Goal: Information Seeking & Learning: Learn about a topic

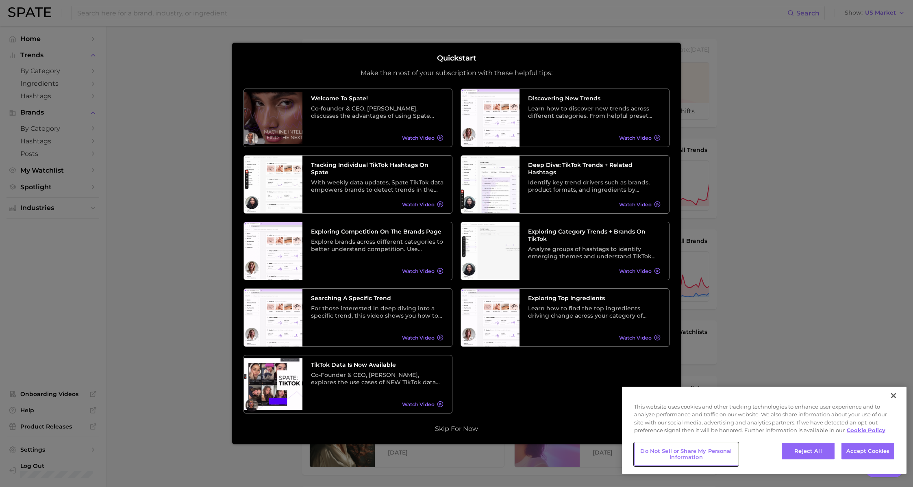
click at [678, 454] on button "Do Not Sell or Share My Personal Information" at bounding box center [686, 454] width 104 height 23
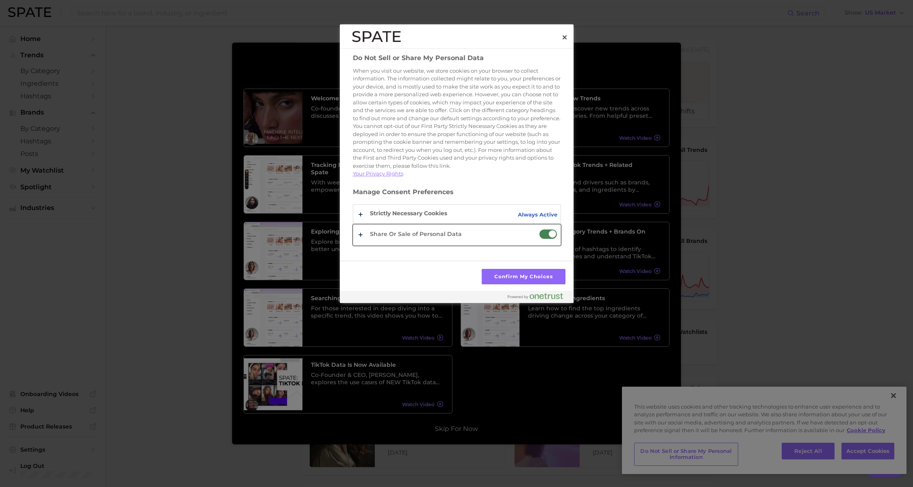
click at [362, 243] on button "Do Not Sell or Share My Personal Data" at bounding box center [456, 235] width 207 height 21
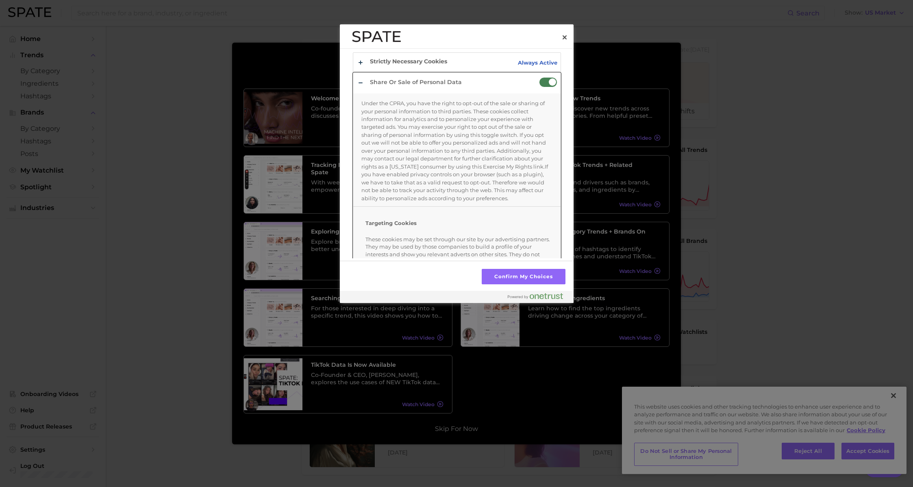
scroll to position [155, 0]
drag, startPoint x: 542, startPoint y: 86, endPoint x: 538, endPoint y: 104, distance: 18.7
click at [542, 85] on span "Do Not Sell or Share My Personal Data" at bounding box center [548, 79] width 18 height 10
click at [539, 74] on input "Share Or Sale of Personal Data" at bounding box center [539, 74] width 0 height 0
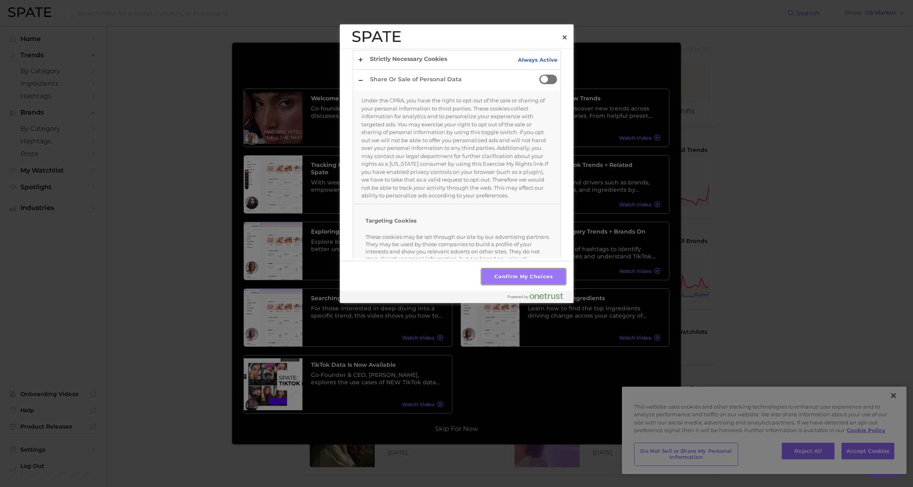
click at [523, 276] on button "Confirm My Choices" at bounding box center [523, 276] width 83 height 15
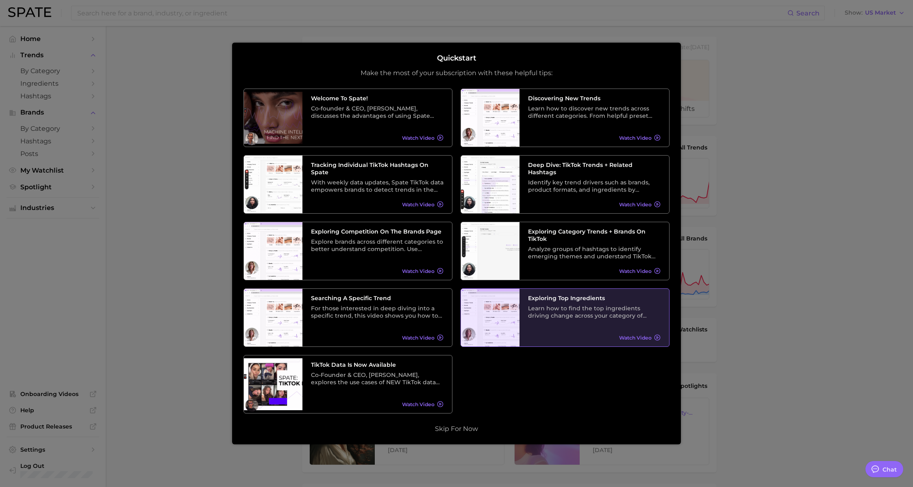
scroll to position [0, 0]
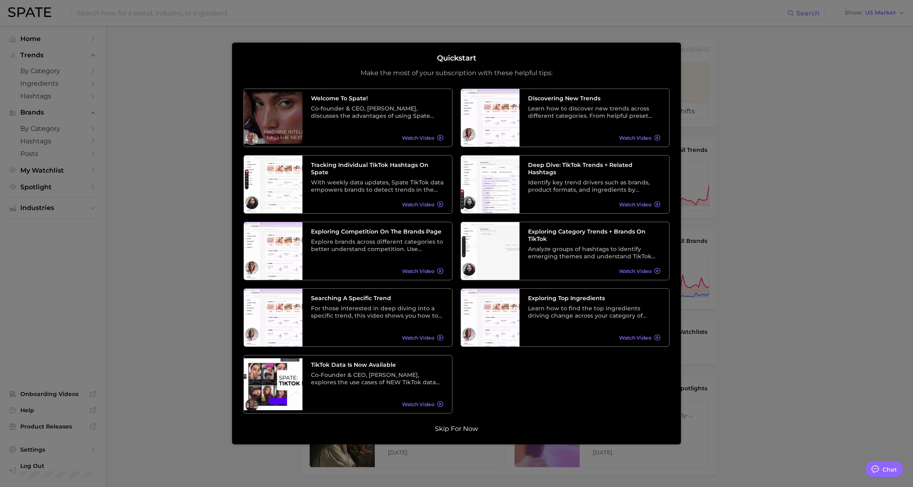
click at [465, 430] on button "Skip for now" at bounding box center [456, 429] width 48 height 8
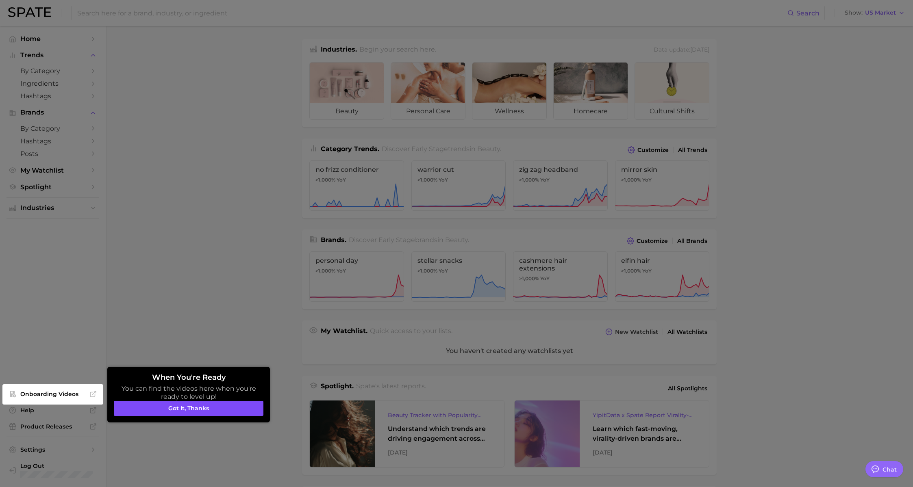
click at [199, 408] on button "Got it, thanks" at bounding box center [189, 408] width 150 height 15
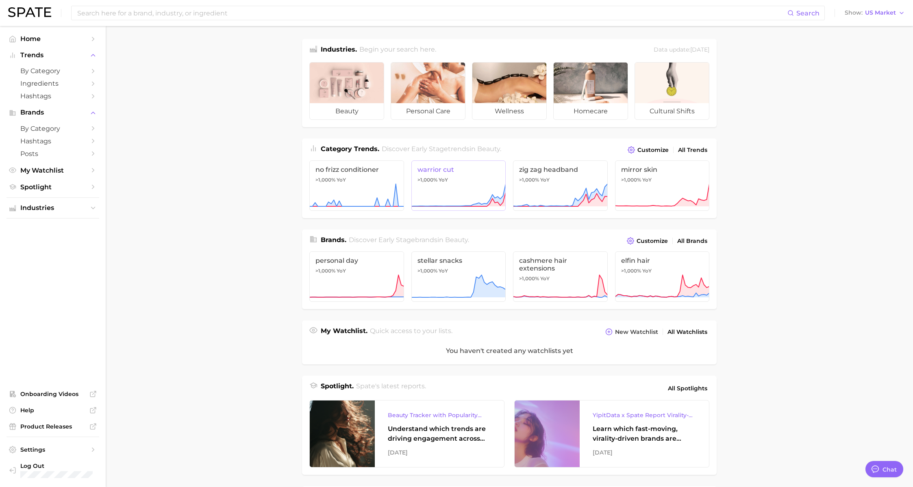
click at [448, 170] on span "warrior cut" at bounding box center [458, 170] width 83 height 8
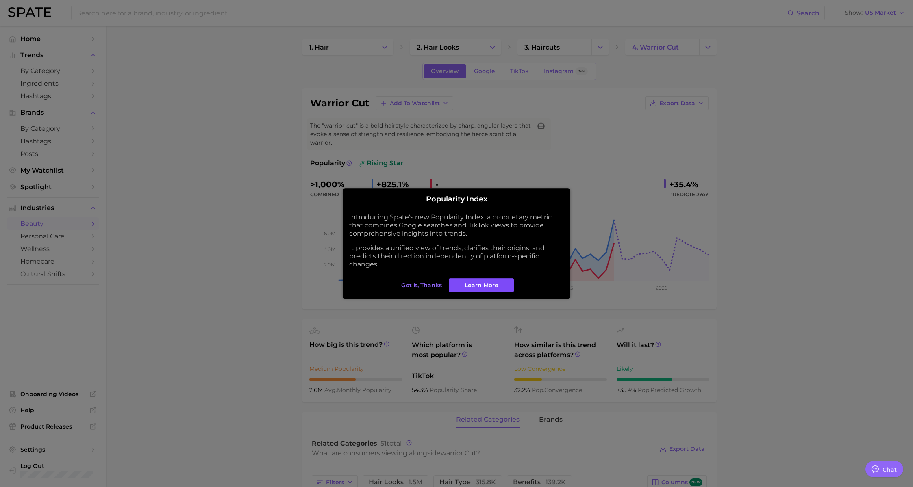
click at [474, 289] on link "Learn More" at bounding box center [481, 285] width 65 height 14
click at [433, 287] on span "Got it, thanks" at bounding box center [421, 285] width 41 height 7
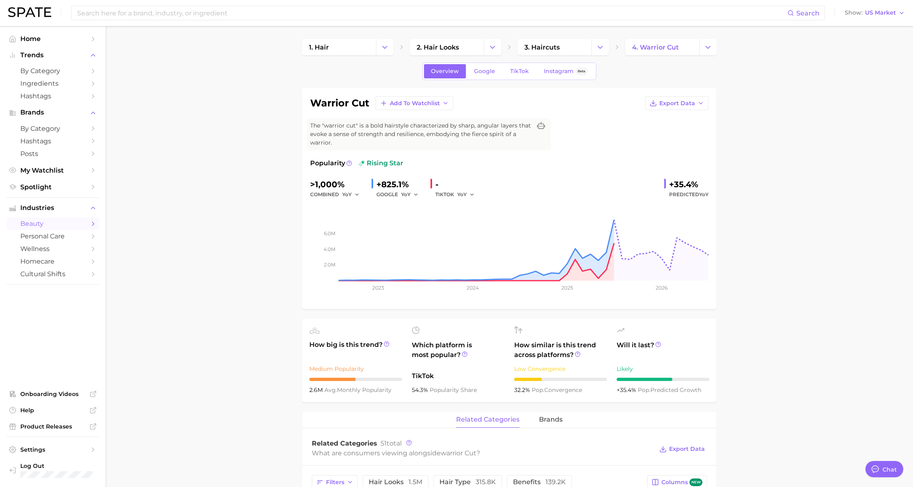
click at [43, 226] on span "beauty" at bounding box center [52, 224] width 65 height 8
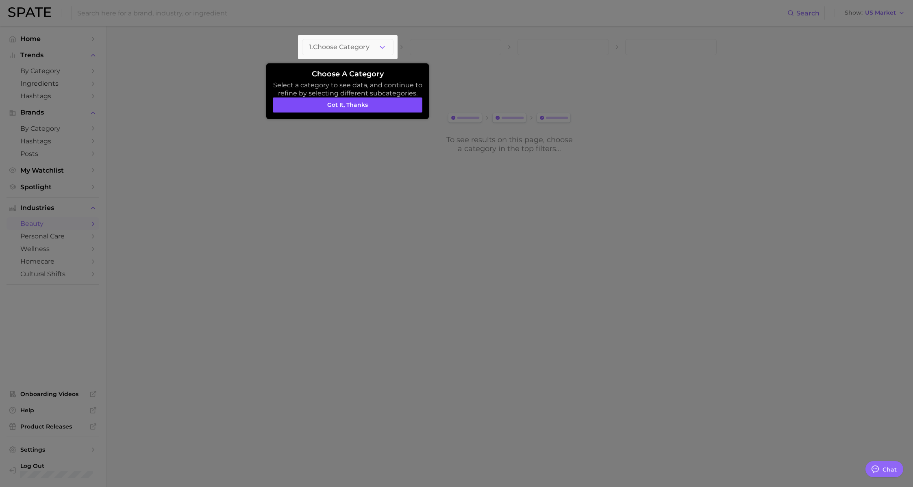
click at [336, 109] on button "Got it, thanks" at bounding box center [348, 105] width 150 height 15
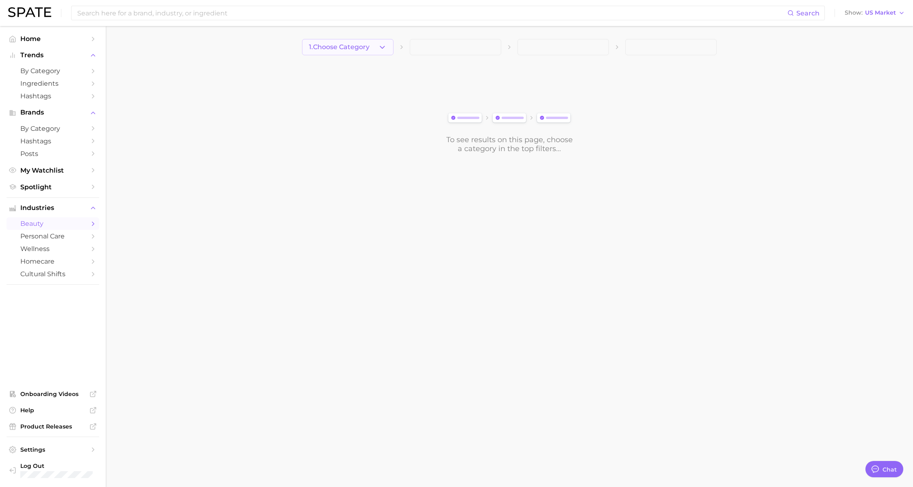
click at [336, 51] on button "1. Choose Category" at bounding box center [347, 47] width 91 height 16
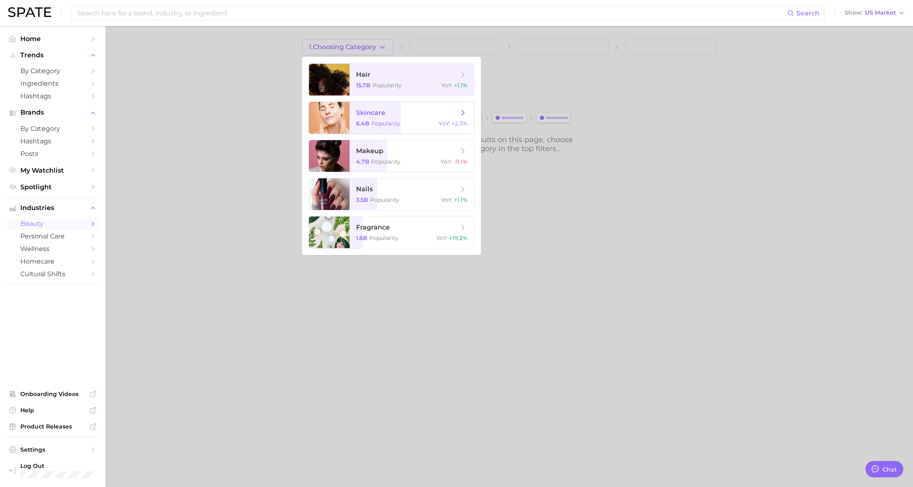
click at [391, 116] on span "skincare" at bounding box center [407, 113] width 102 height 9
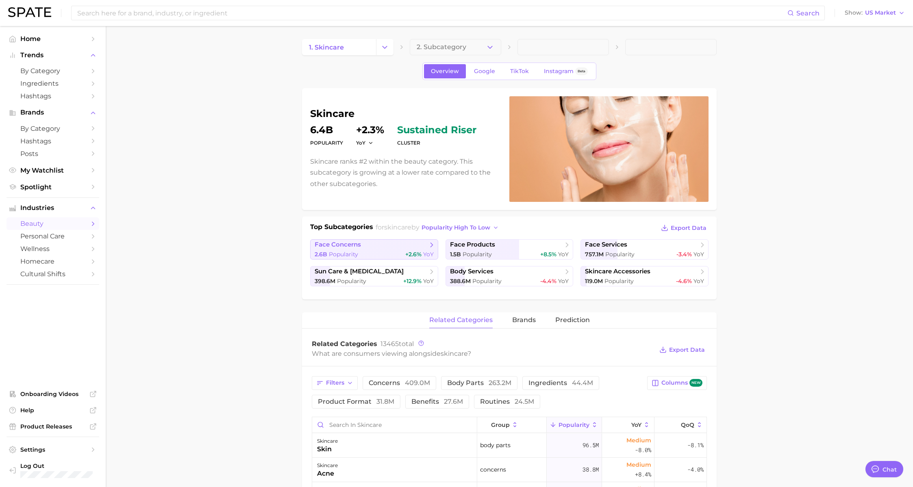
click at [379, 251] on div "2.6b Popularity +2.6% YoY" at bounding box center [374, 255] width 119 height 8
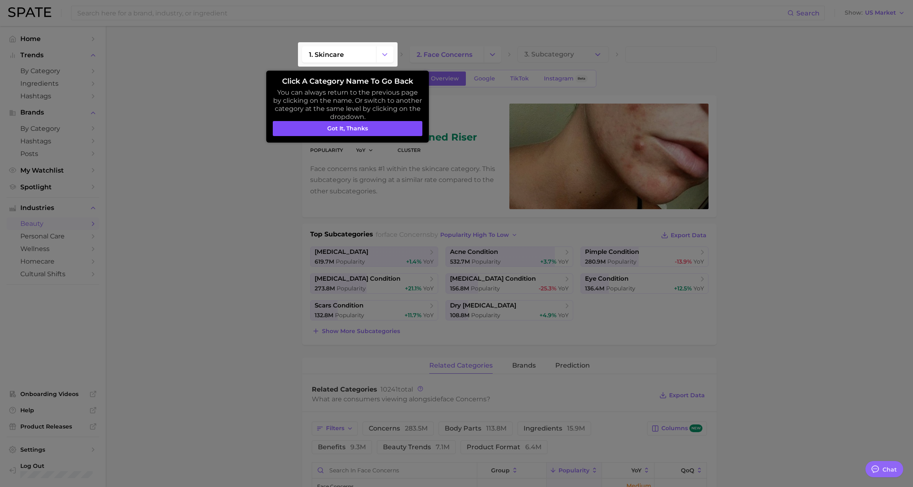
click at [335, 130] on button "Got it, thanks" at bounding box center [348, 128] width 150 height 15
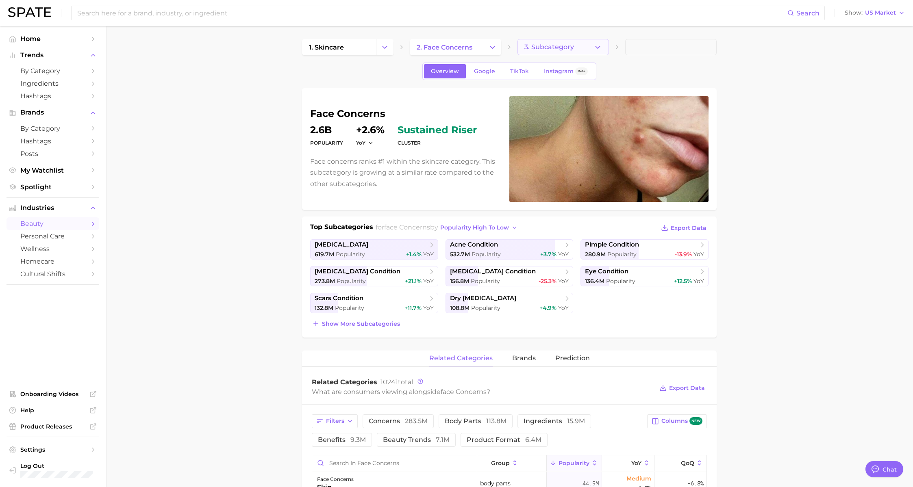
click at [558, 47] on span "3. Subcategory" at bounding box center [549, 46] width 50 height 7
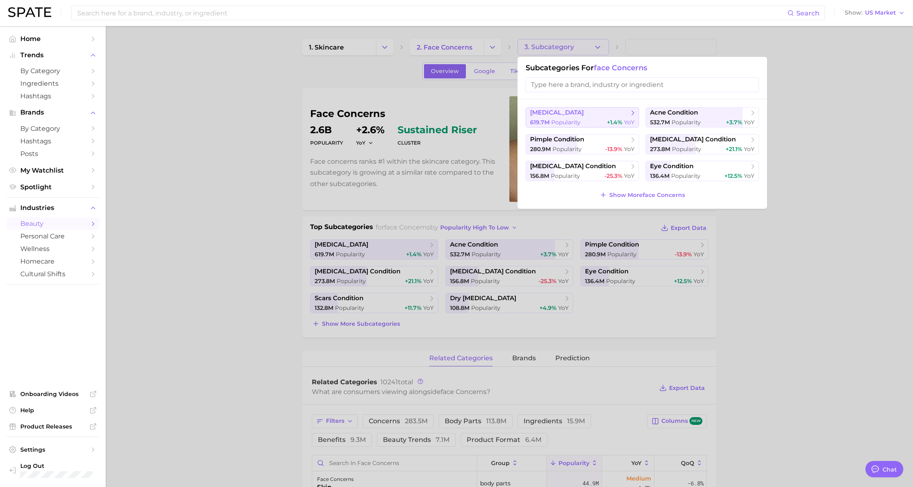
click at [559, 117] on button "skin condition 619.7m Popularity +1.4% YoY" at bounding box center [582, 117] width 113 height 20
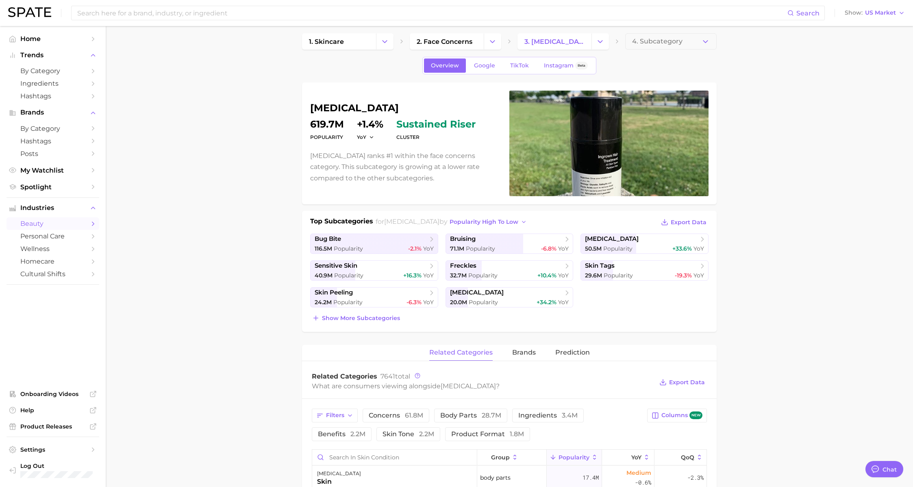
scroll to position [7, 0]
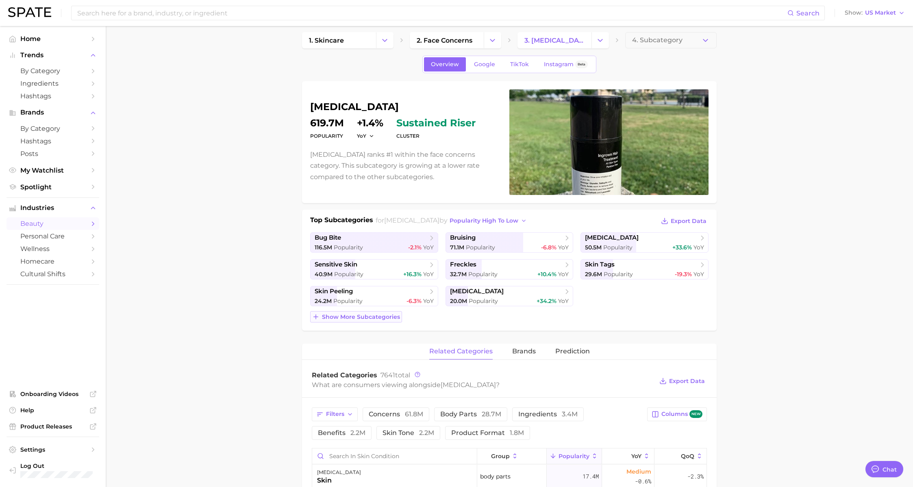
click at [391, 319] on span "Show more subcategories" at bounding box center [361, 317] width 78 height 7
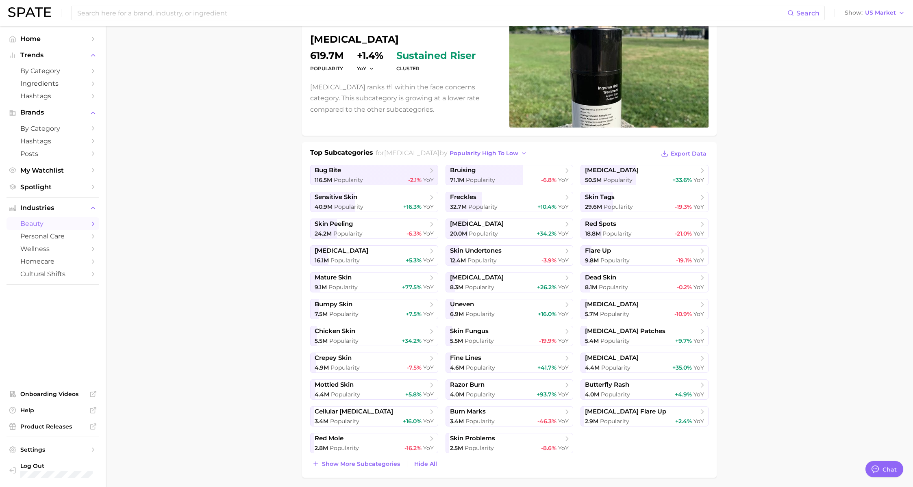
scroll to position [72, 0]
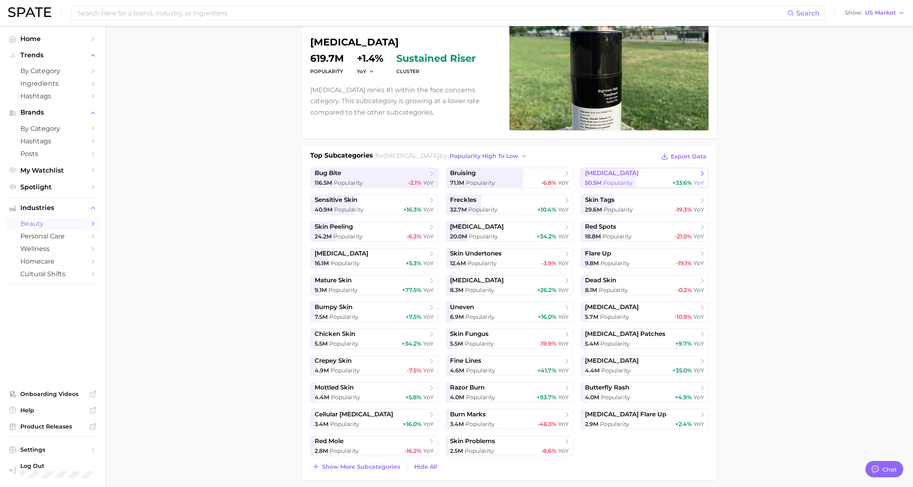
click at [652, 179] on div "50.5m Popularity +33.6% YoY" at bounding box center [644, 183] width 119 height 8
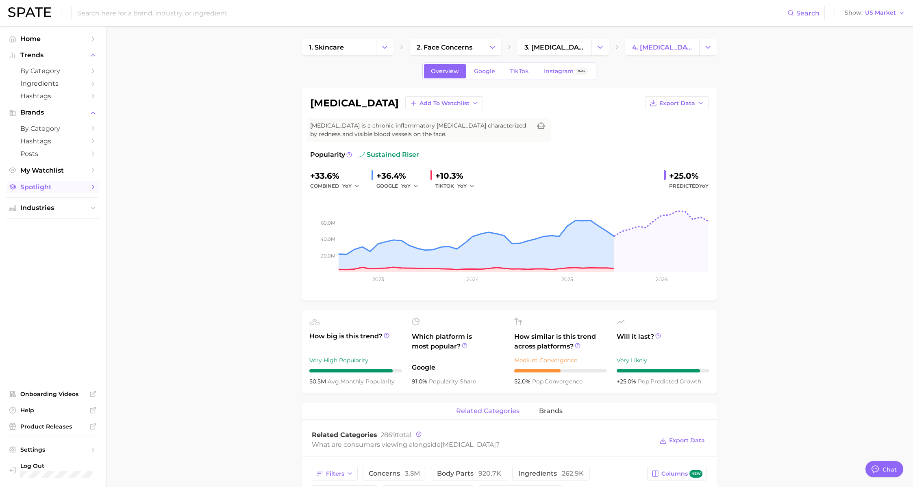
click at [43, 191] on span "Spotlight" at bounding box center [52, 187] width 65 height 8
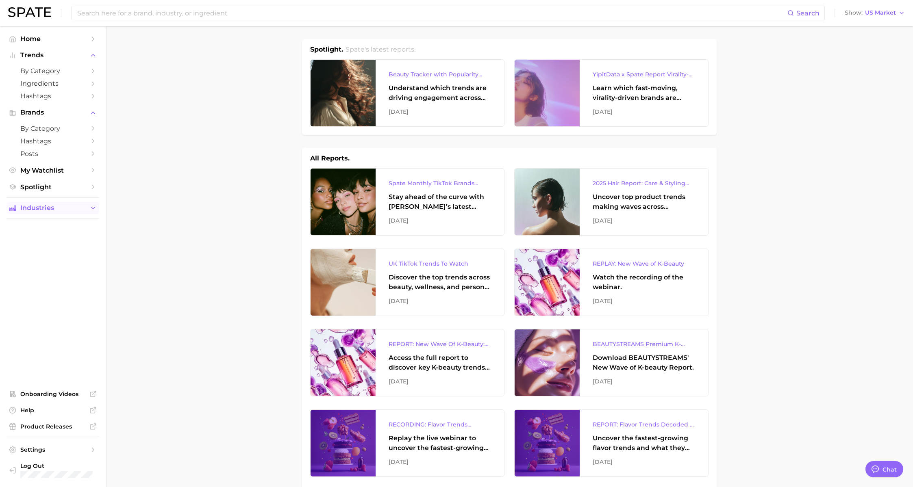
click at [42, 210] on span "Industries" at bounding box center [52, 207] width 65 height 7
click at [37, 226] on span "beauty" at bounding box center [52, 224] width 65 height 8
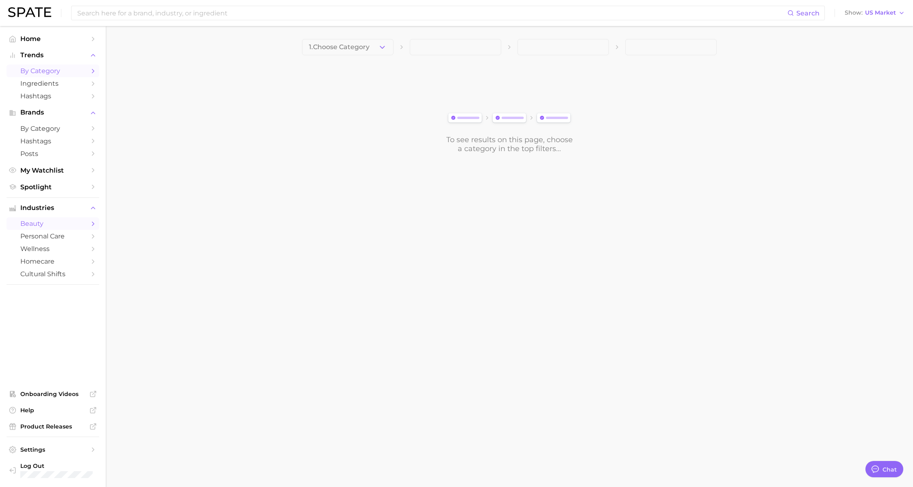
click at [36, 73] on span "by Category" at bounding box center [52, 71] width 65 height 8
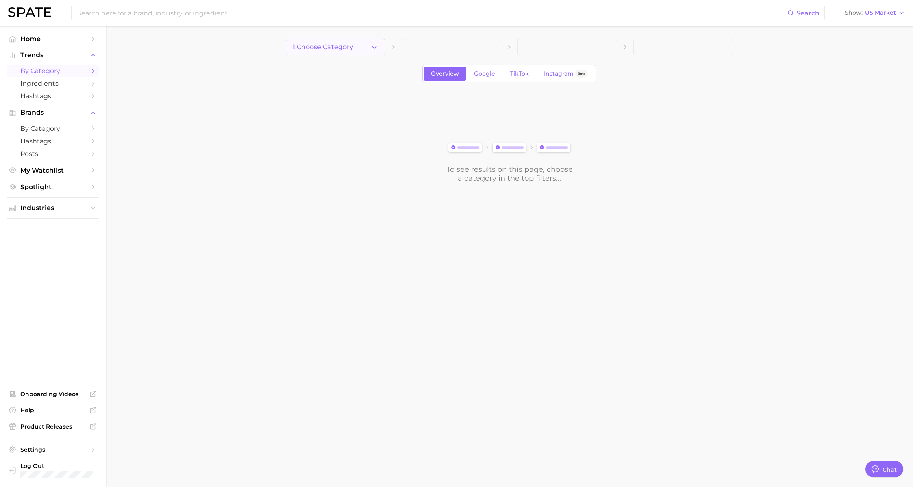
click at [312, 47] on span "1. Choose Category" at bounding box center [323, 46] width 61 height 7
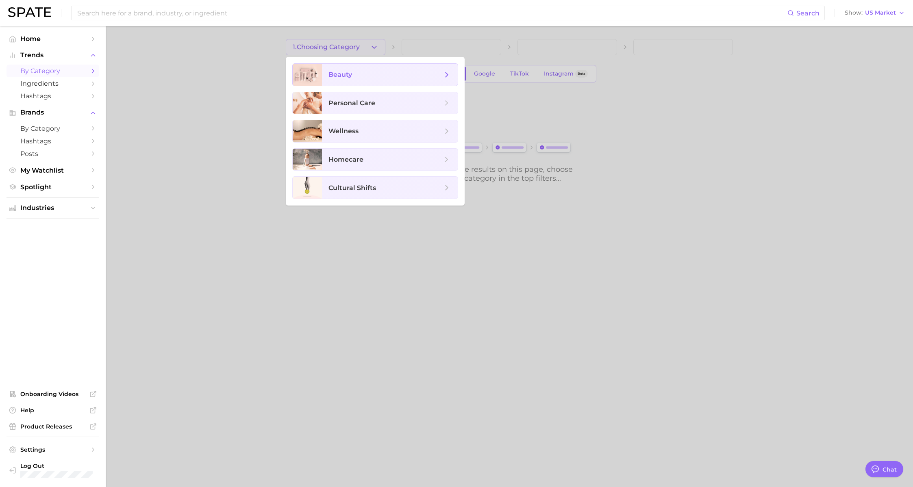
click at [345, 74] on span "beauty" at bounding box center [340, 75] width 24 height 8
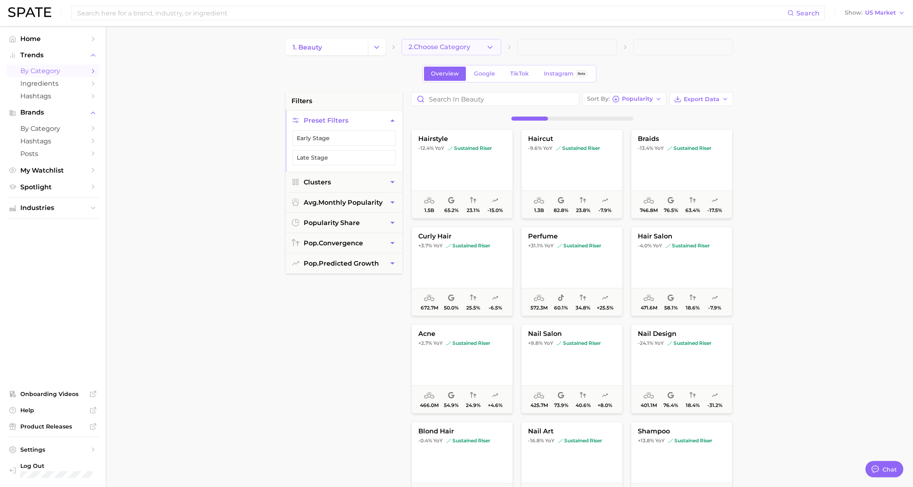
click at [439, 47] on span "2. Choose Category" at bounding box center [439, 46] width 62 height 7
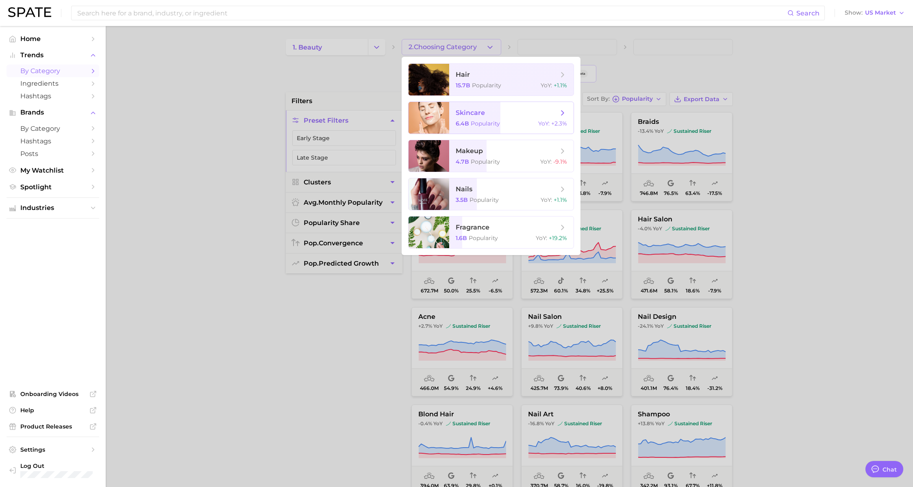
click at [480, 123] on span "Popularity" at bounding box center [485, 123] width 29 height 7
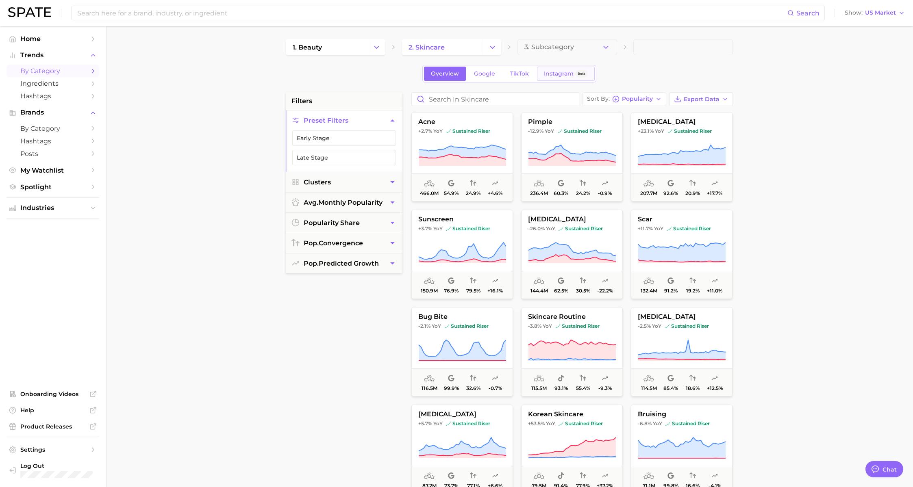
click at [552, 73] on span "Instagram" at bounding box center [559, 73] width 30 height 7
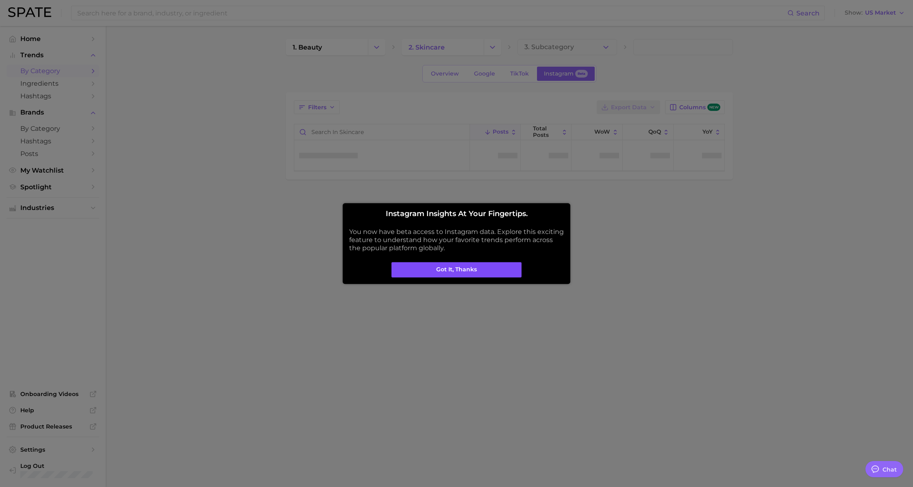
click at [444, 273] on button "Got it, thanks" at bounding box center [456, 269] width 130 height 15
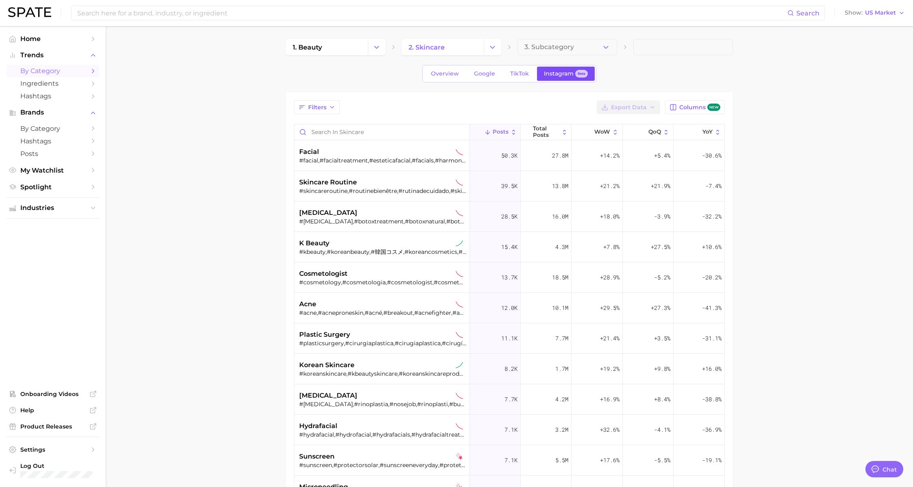
type textarea "x"
